Goal: Book appointment/travel/reservation

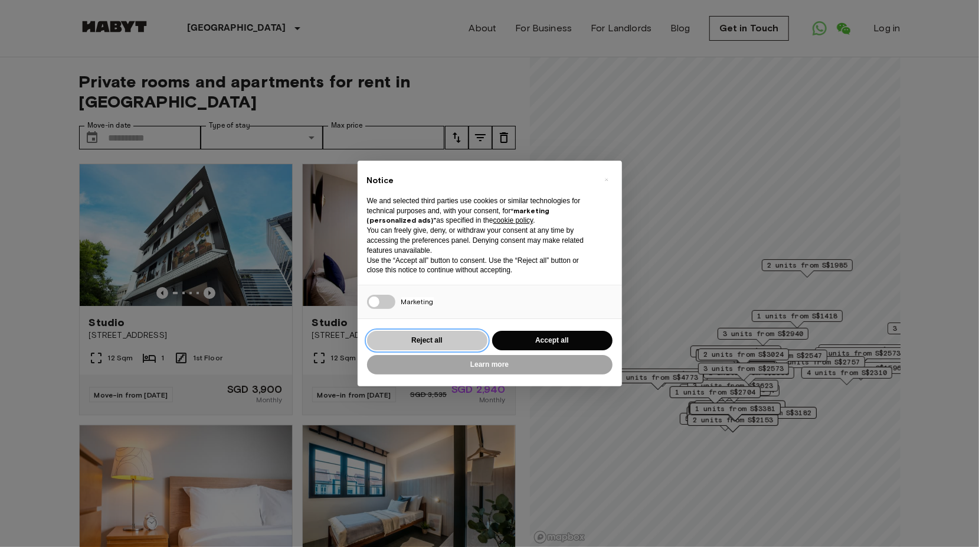
click at [444, 348] on button "Reject all" at bounding box center [427, 340] width 120 height 19
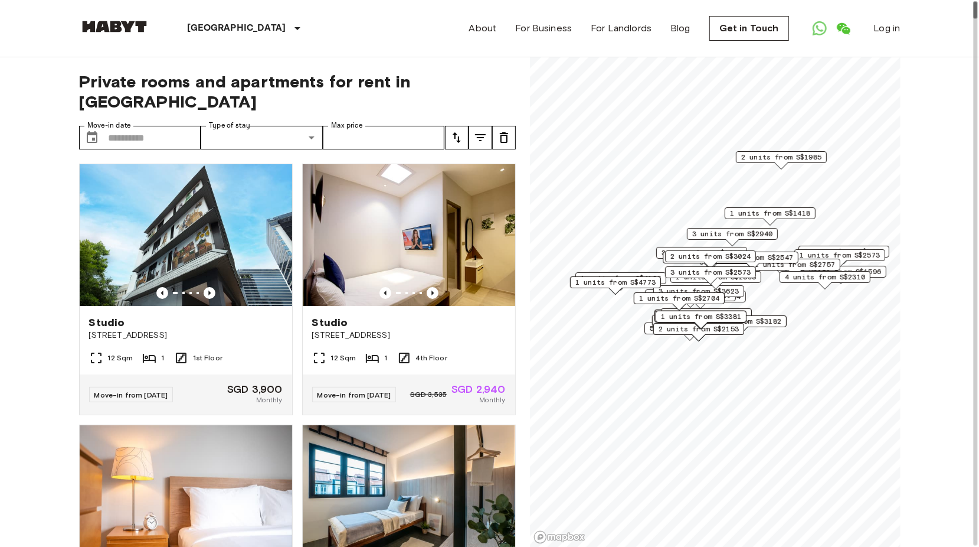
click at [620, 273] on span "1 units from S$4196" at bounding box center [621, 278] width 80 height 11
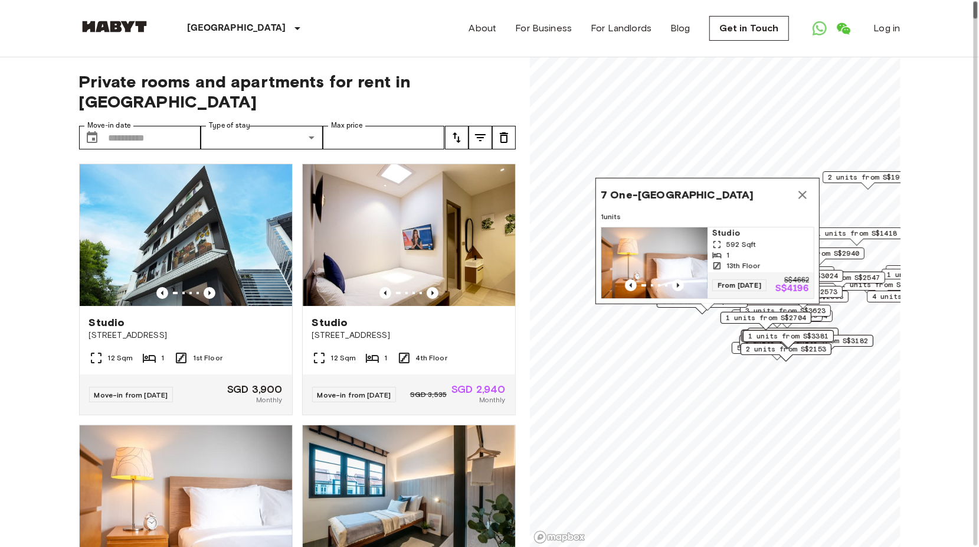
click at [799, 188] on icon "Map marker" at bounding box center [803, 195] width 14 height 14
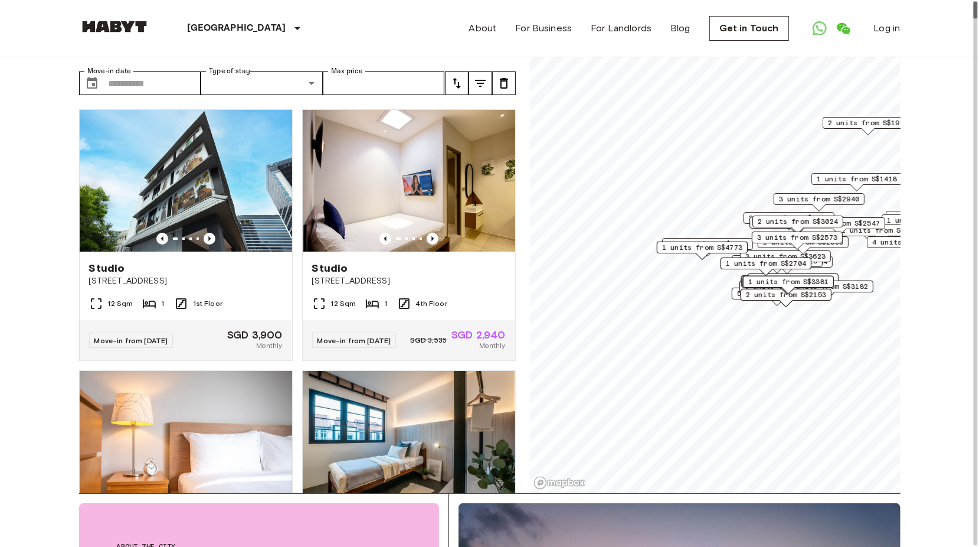
scroll to position [59, 0]
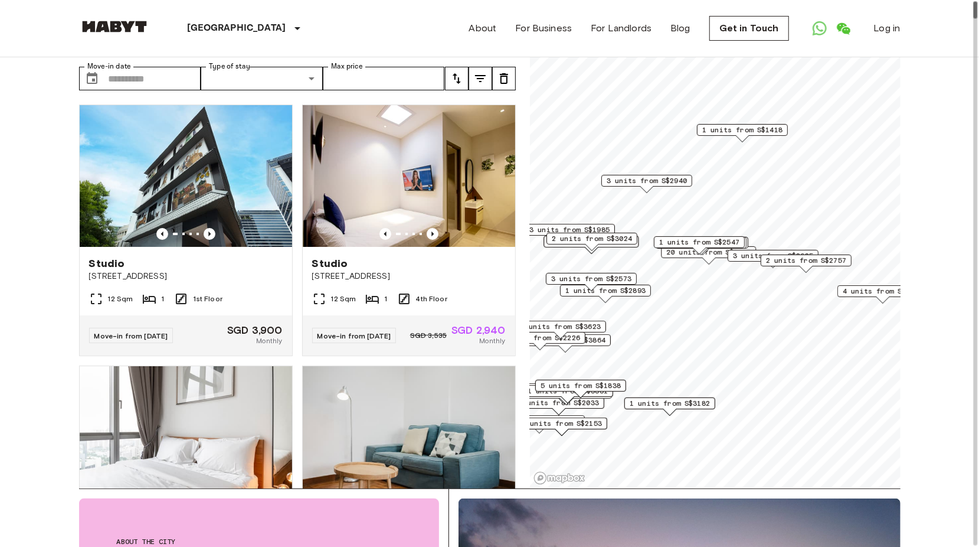
click at [672, 254] on span "20 units from S$1817" at bounding box center [708, 252] width 84 height 11
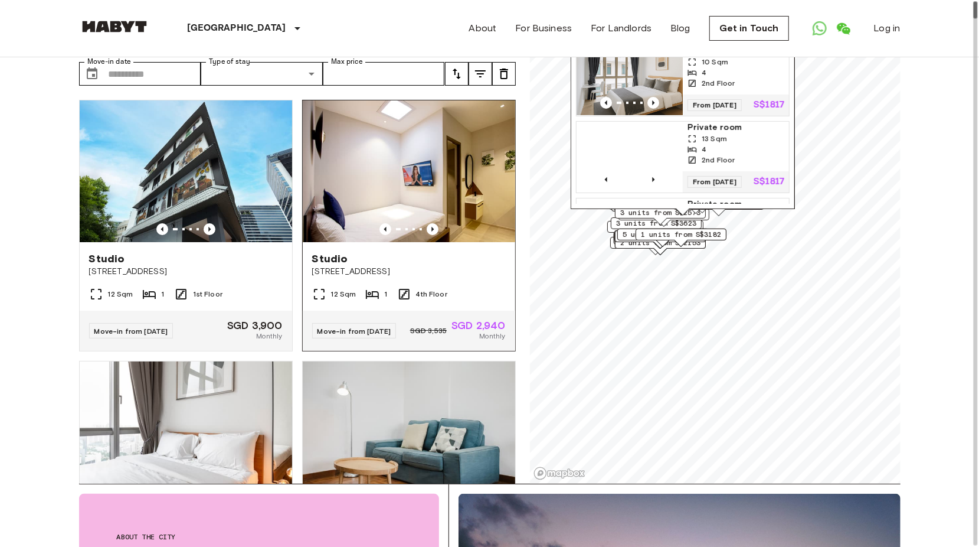
scroll to position [68, 0]
